Goal: Task Accomplishment & Management: Use online tool/utility

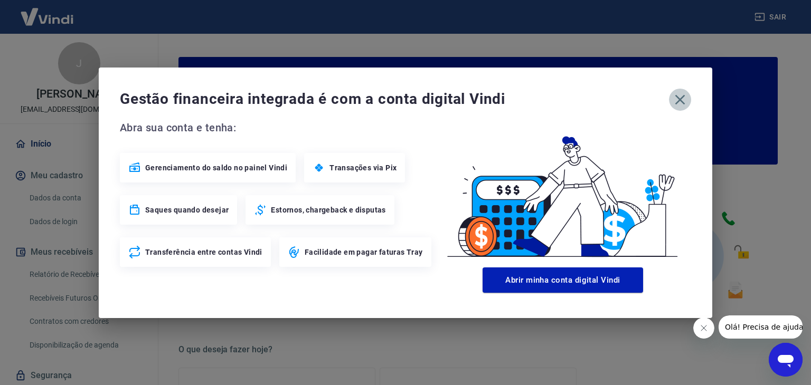
click at [679, 96] on icon "button" at bounding box center [680, 99] width 17 height 17
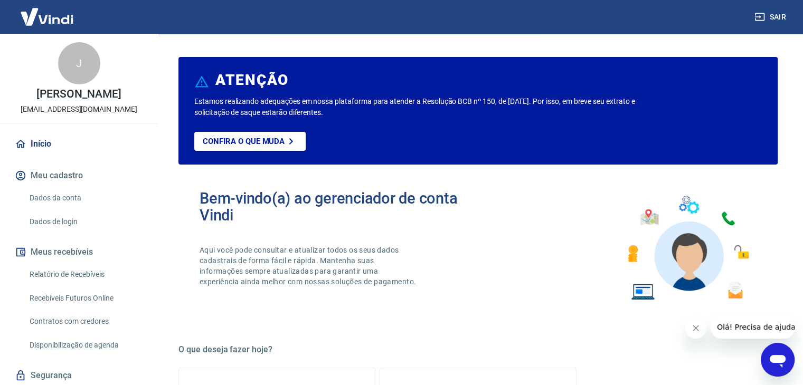
drag, startPoint x: 80, startPoint y: 285, endPoint x: 85, endPoint y: 277, distance: 9.5
click at [80, 285] on link "Relatório de Recebíveis" at bounding box center [85, 275] width 120 height 22
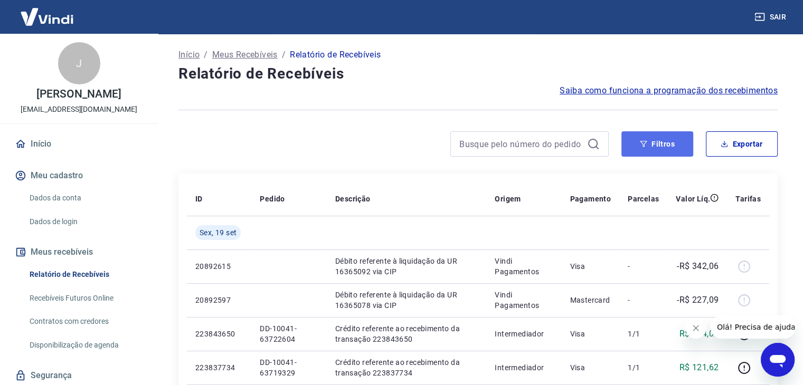
click at [664, 144] on button "Filtros" at bounding box center [657, 143] width 72 height 25
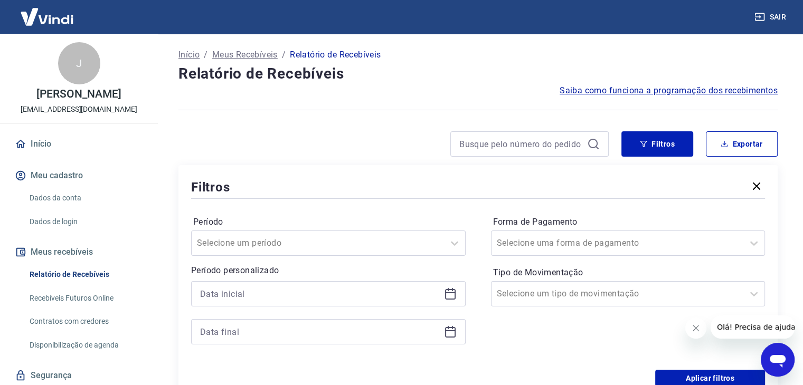
click at [454, 292] on icon at bounding box center [450, 294] width 11 height 11
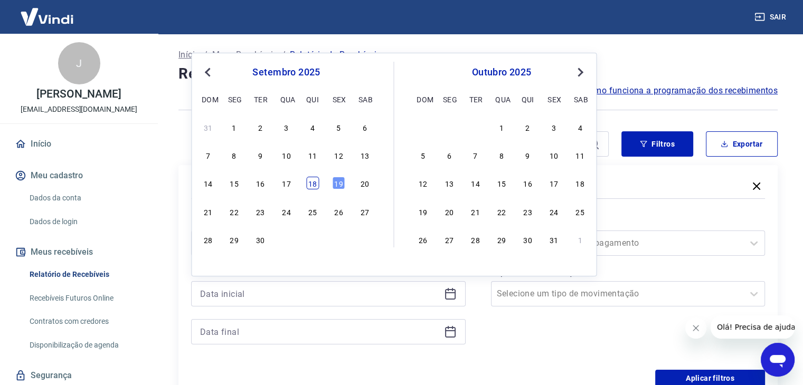
click at [309, 184] on div "18" at bounding box center [312, 183] width 13 height 13
type input "18/09/2025"
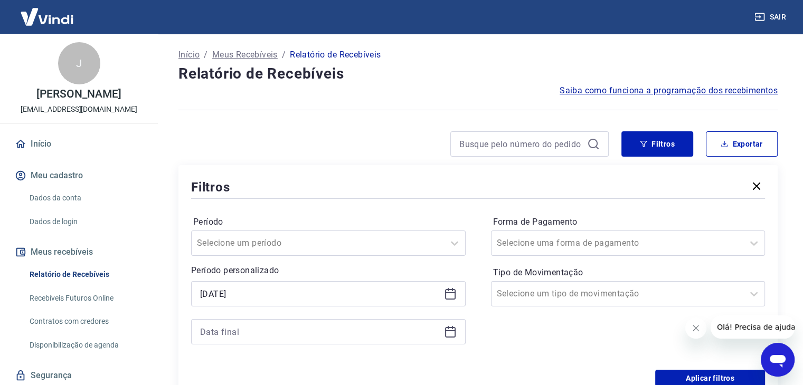
click at [452, 330] on icon at bounding box center [450, 332] width 13 height 13
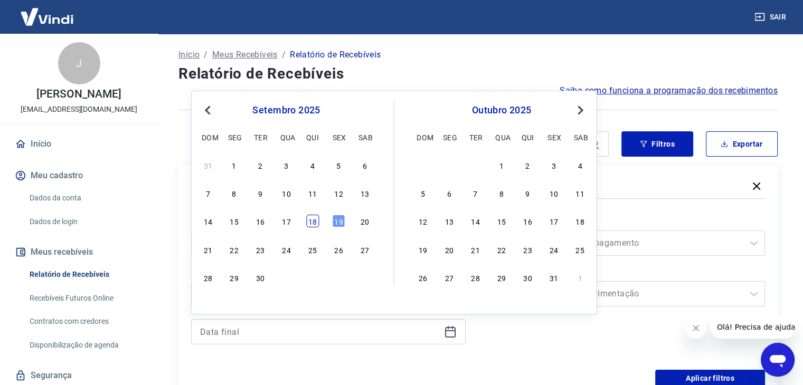
click at [315, 222] on div "18" at bounding box center [312, 221] width 13 height 13
type input "18/09/2025"
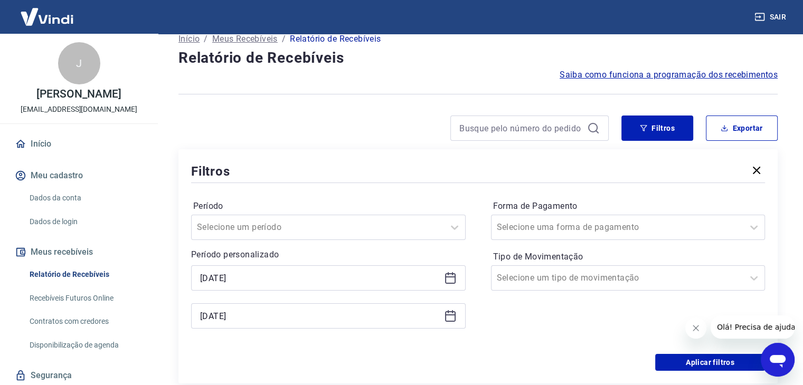
scroll to position [53, 0]
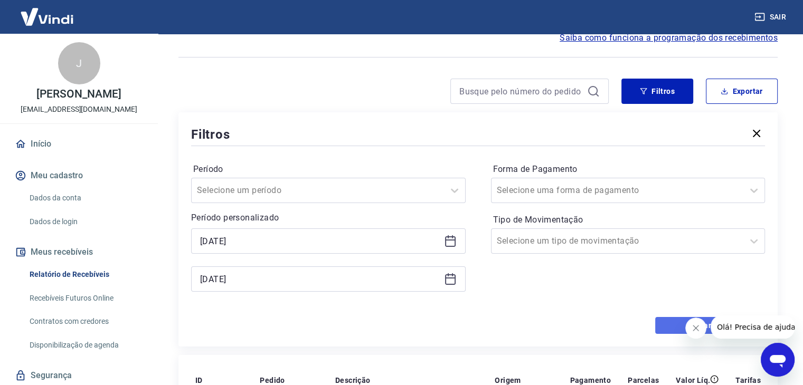
click at [668, 324] on button "Aplicar filtros" at bounding box center [710, 325] width 110 height 17
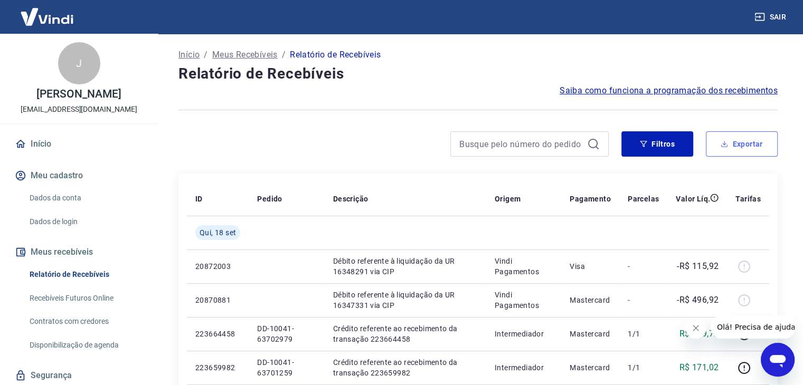
click at [743, 143] on button "Exportar" at bounding box center [742, 143] width 72 height 25
type input "18/09/2025"
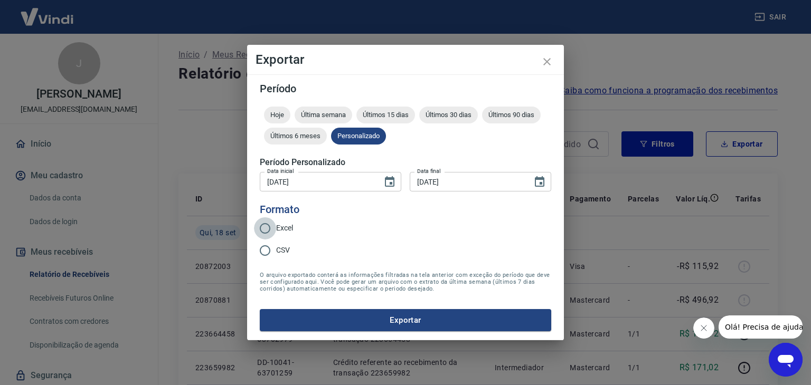
click at [272, 225] on input "Excel" at bounding box center [265, 229] width 22 height 22
radio input "true"
click at [361, 319] on button "Exportar" at bounding box center [405, 320] width 291 height 22
